Goal: Navigation & Orientation: Go to known website

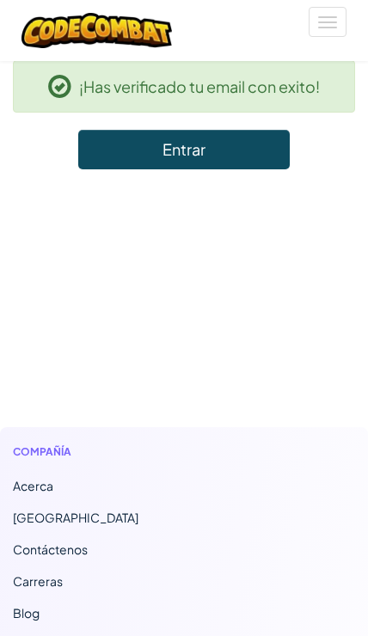
click at [237, 150] on link "Entrar" at bounding box center [183, 150] width 211 height 40
click at [237, 138] on link "Entrar" at bounding box center [183, 150] width 211 height 40
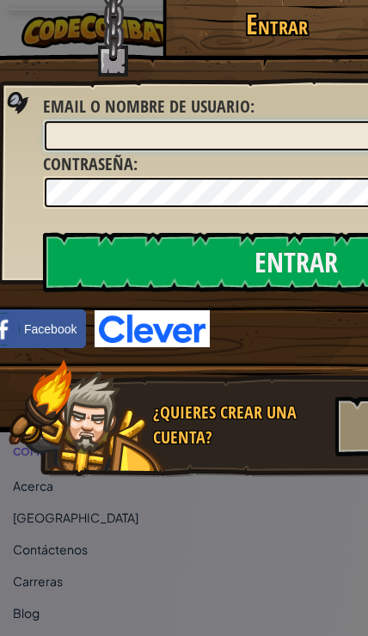
click at [226, 135] on input "Email o Nombre de usuario :" at bounding box center [296, 135] width 502 height 29
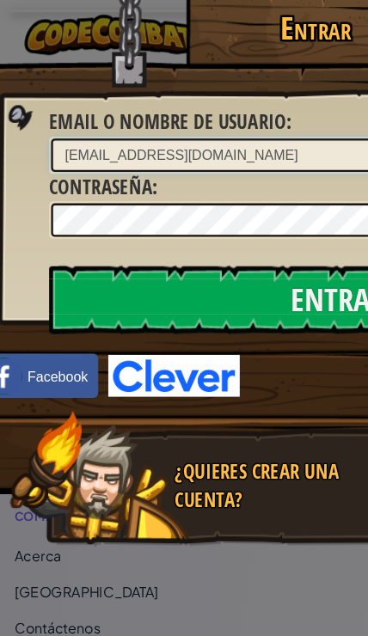
type input "[EMAIL_ADDRESS][DOMAIN_NAME]"
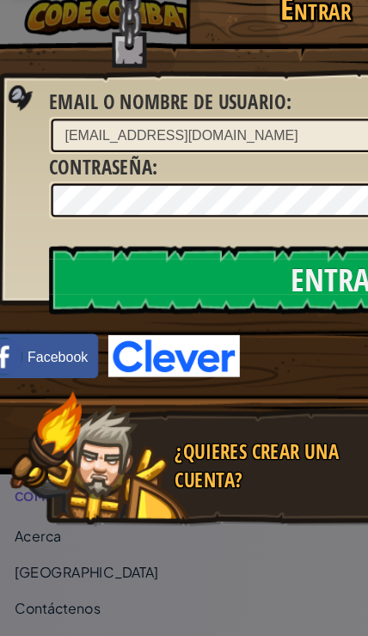
click at [247, 245] on input "Entrar" at bounding box center [295, 262] width 505 height 60
